Goal: Task Accomplishment & Management: Manage account settings

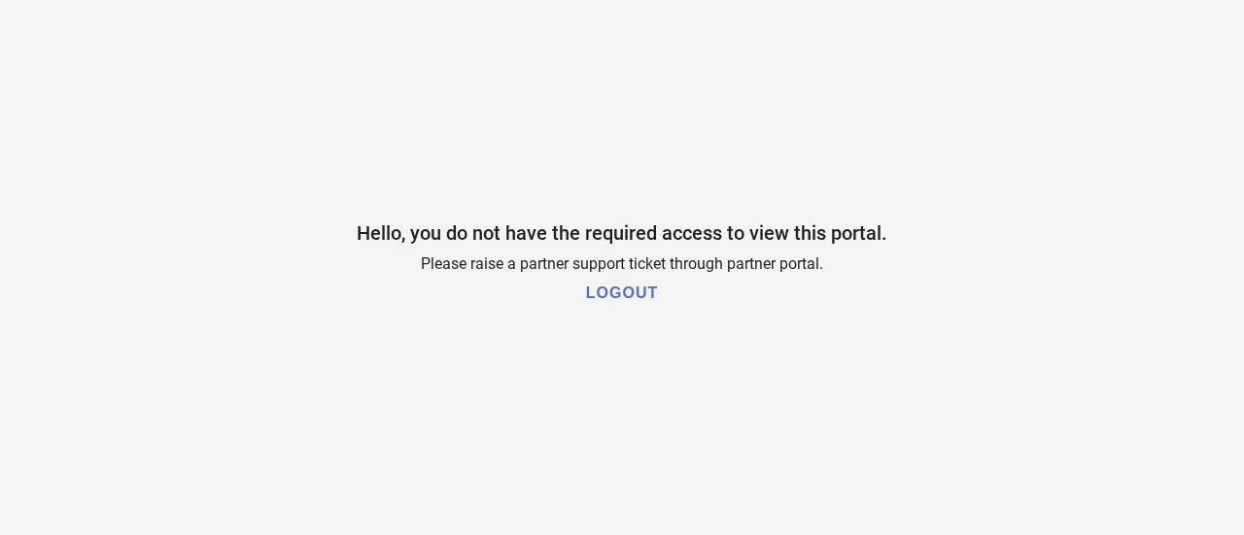
click at [647, 298] on h1 "LOGOUT" at bounding box center [622, 293] width 72 height 17
click at [614, 288] on h1 "LOGOUT" at bounding box center [622, 293] width 72 height 17
